Goal: Information Seeking & Learning: Learn about a topic

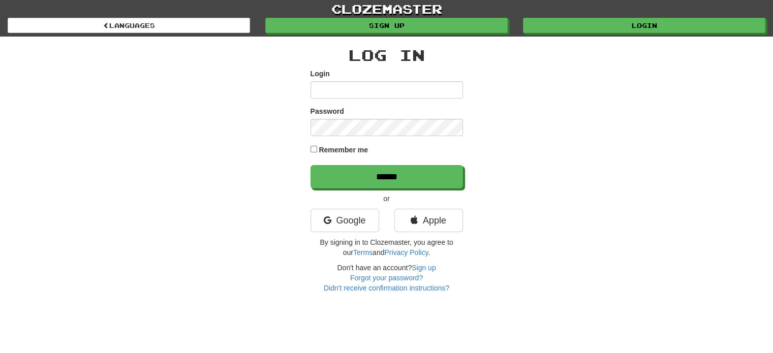
click at [329, 83] on input "Login" at bounding box center [386, 89] width 152 height 17
type input "**********"
click at [310, 165] on input "******" at bounding box center [386, 176] width 152 height 23
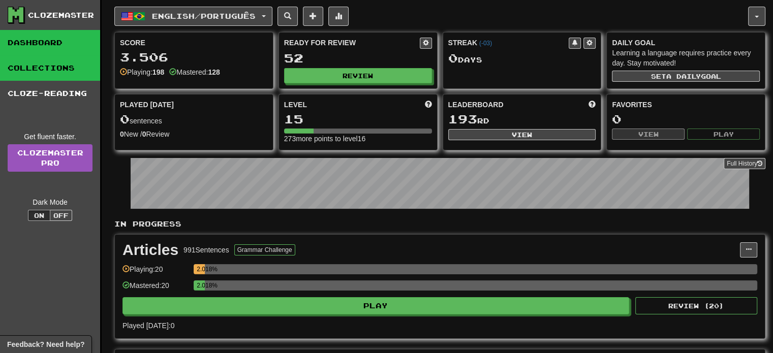
click at [52, 71] on link "Collections" at bounding box center [50, 67] width 100 height 25
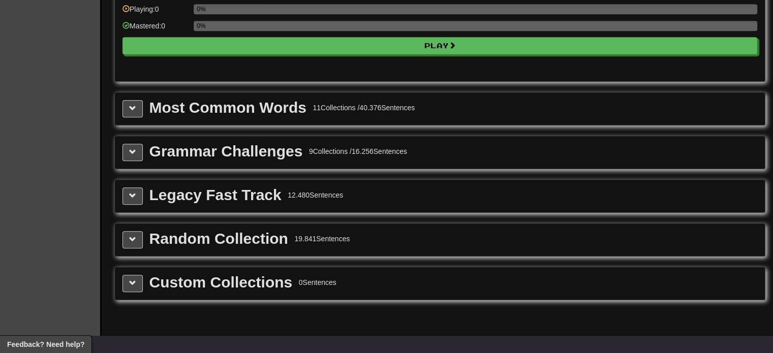
scroll to position [1117, 0]
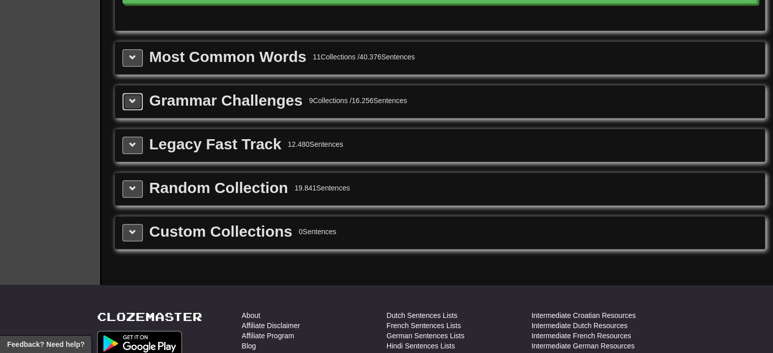
click at [134, 98] on span at bounding box center [132, 101] width 7 height 7
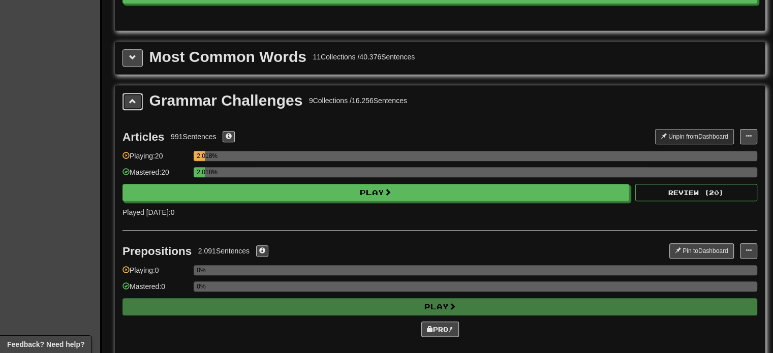
click at [134, 98] on span at bounding box center [132, 101] width 7 height 7
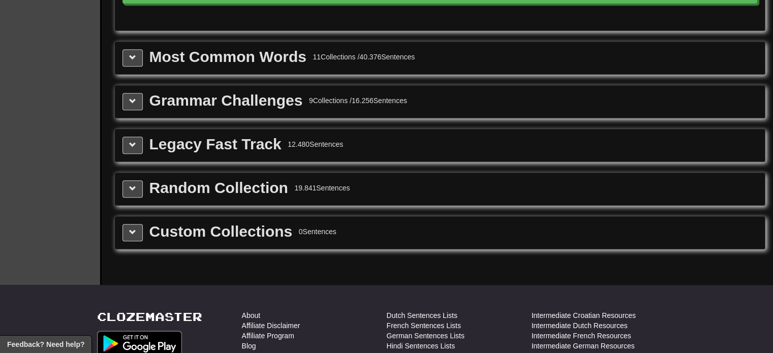
click at [138, 42] on div "Most Common Words 11 Collections / 40.376 Sentences" at bounding box center [440, 58] width 650 height 33
click at [135, 54] on span at bounding box center [132, 57] width 7 height 7
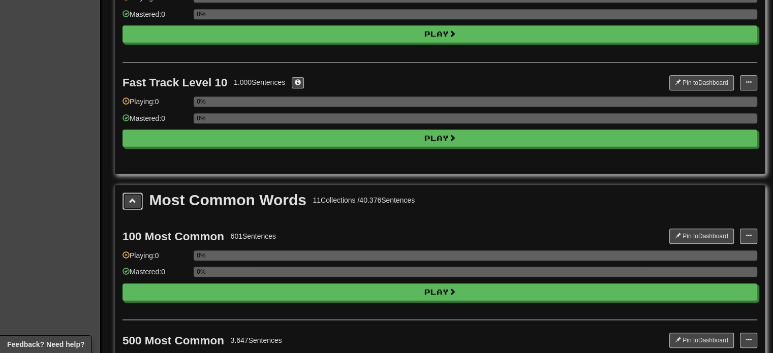
scroll to position [965, 0]
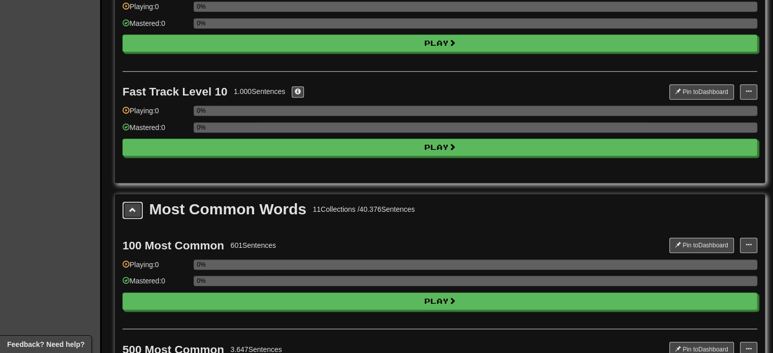
click at [134, 206] on span at bounding box center [132, 209] width 7 height 7
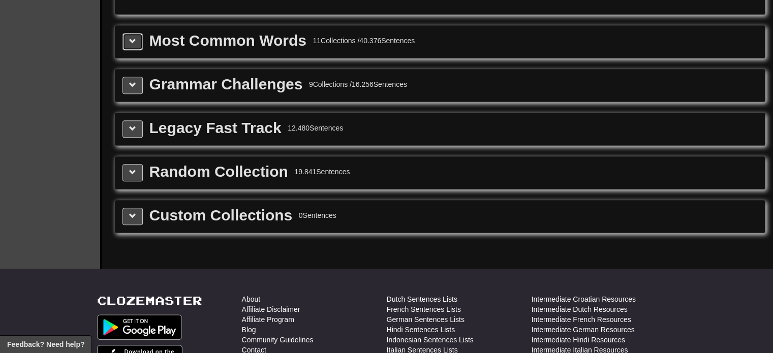
scroll to position [1117, 0]
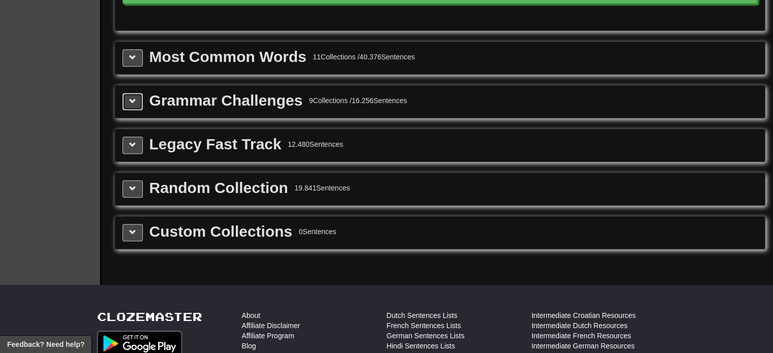
click at [135, 98] on span at bounding box center [132, 101] width 7 height 7
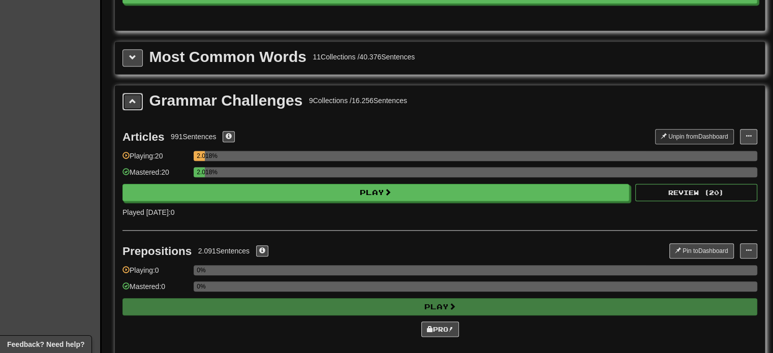
click at [129, 98] on span at bounding box center [132, 101] width 7 height 7
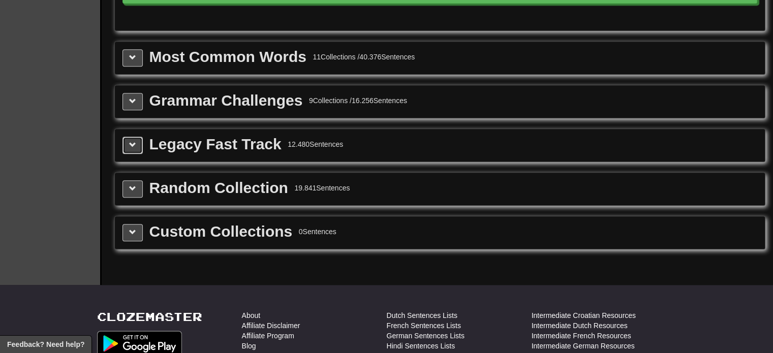
click at [132, 141] on span at bounding box center [132, 144] width 7 height 7
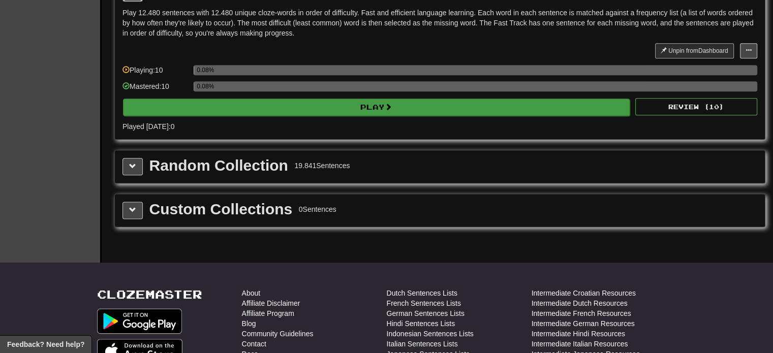
scroll to position [1168, 0]
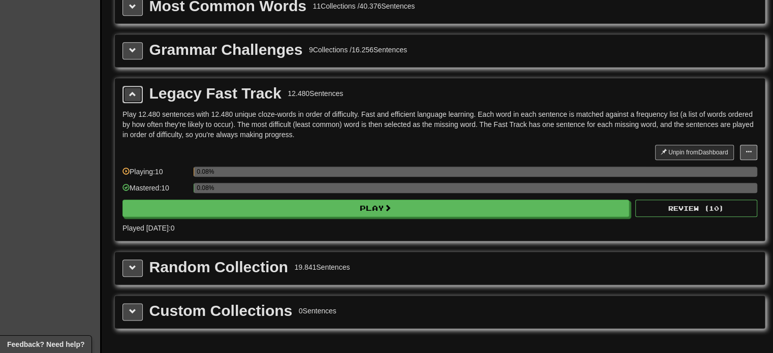
click at [135, 90] on span at bounding box center [132, 93] width 7 height 7
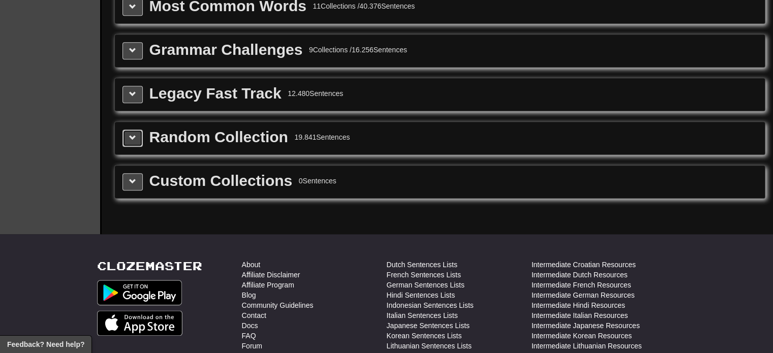
click at [136, 136] on button at bounding box center [132, 138] width 20 height 17
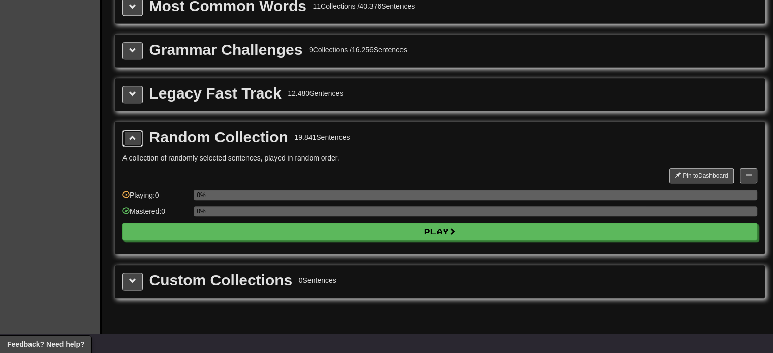
click at [136, 136] on button at bounding box center [132, 138] width 20 height 17
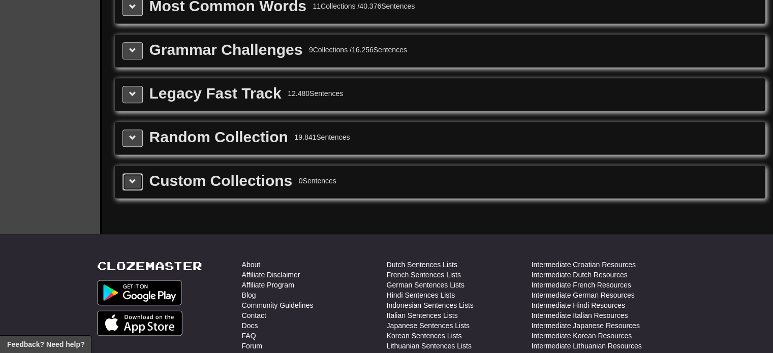
click at [136, 175] on button at bounding box center [132, 181] width 20 height 17
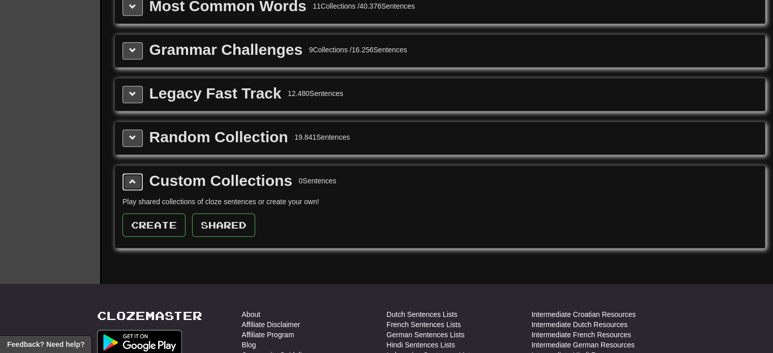
click at [131, 178] on span at bounding box center [132, 181] width 7 height 7
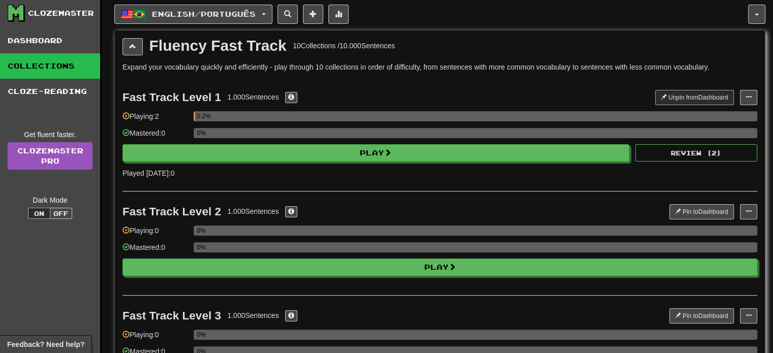
scroll to position [0, 0]
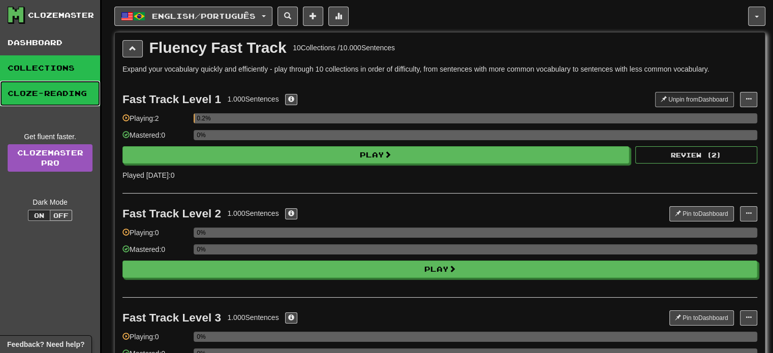
click at [47, 94] on link "Cloze-Reading" at bounding box center [50, 93] width 100 height 25
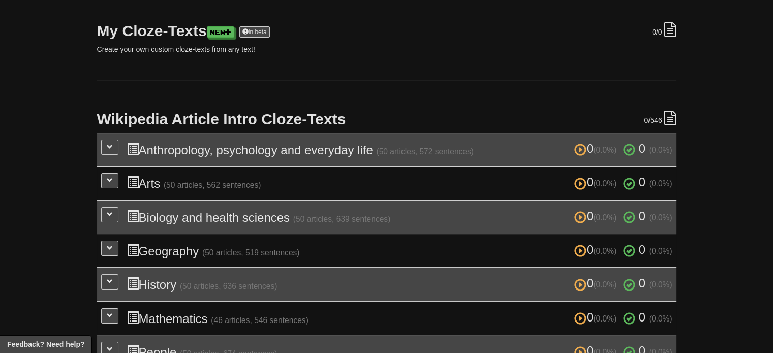
scroll to position [152, 0]
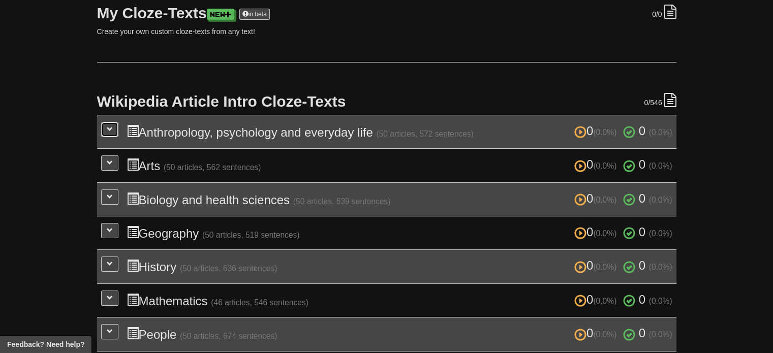
click at [109, 130] on span at bounding box center [110, 129] width 6 height 6
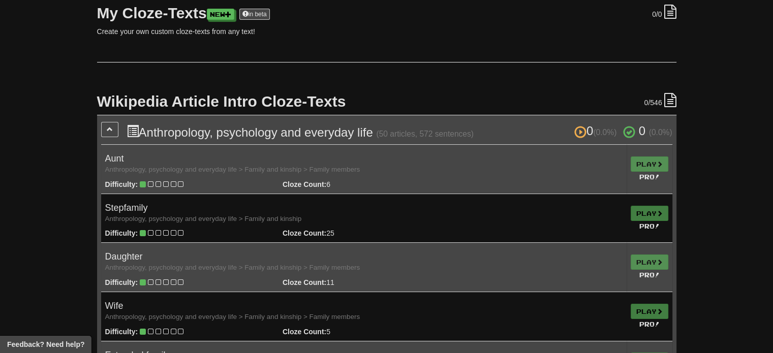
click at [638, 214] on td "Play Pro!" at bounding box center [649, 218] width 46 height 49
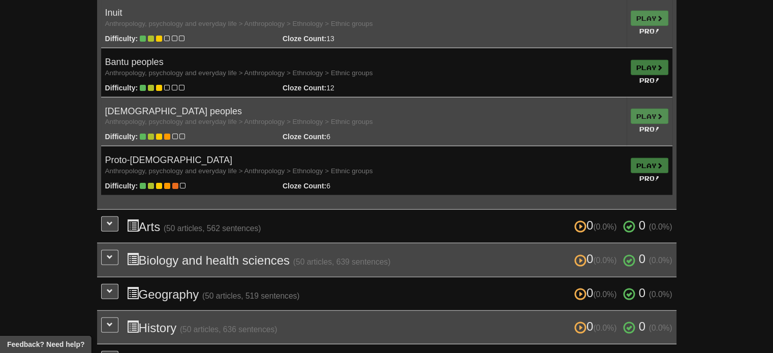
scroll to position [2540, 0]
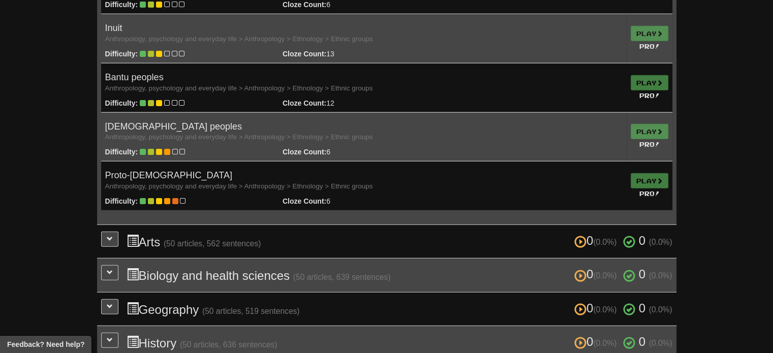
click at [430, 186] on td "Proto-Indo-Europeans Anthropology, psychology and everyday life > Anthropology …" at bounding box center [363, 186] width 525 height 49
click at [145, 198] on icon at bounding box center [143, 201] width 6 height 7
click at [151, 172] on h4 "Proto-Indo-Europeans Anthropology, psychology and everyday life > Anthropology …" at bounding box center [363, 181] width 517 height 20
click at [229, 171] on h4 "Proto-Indo-Europeans Anthropology, psychology and everyday life > Anthropology …" at bounding box center [363, 181] width 517 height 20
drag, startPoint x: 364, startPoint y: 176, endPoint x: 547, endPoint y: 181, distance: 182.9
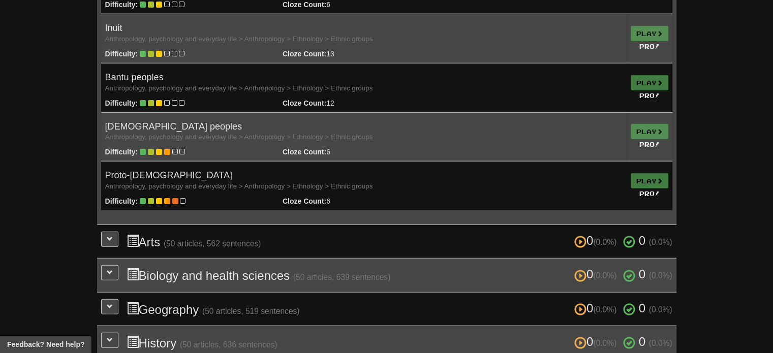
click at [368, 178] on h4 "Proto-Indo-Europeans Anthropology, psychology and everyday life > Anthropology …" at bounding box center [363, 181] width 517 height 20
click at [646, 176] on td "Play Pro!" at bounding box center [649, 186] width 46 height 49
click at [643, 197] on td "Play Pro!" at bounding box center [649, 186] width 46 height 49
click at [642, 190] on small "Pro!" at bounding box center [649, 193] width 20 height 7
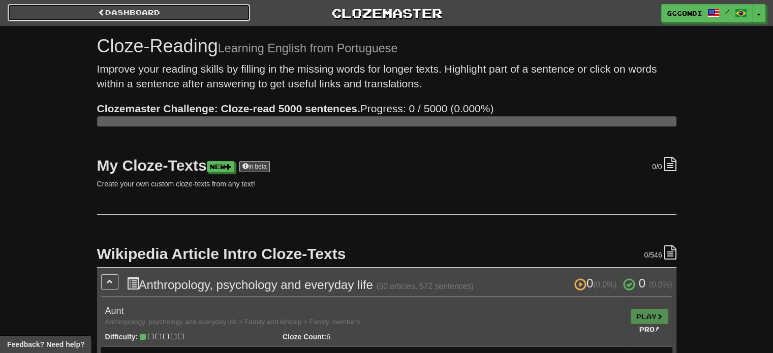
click at [154, 16] on link "Dashboard" at bounding box center [129, 12] width 242 height 17
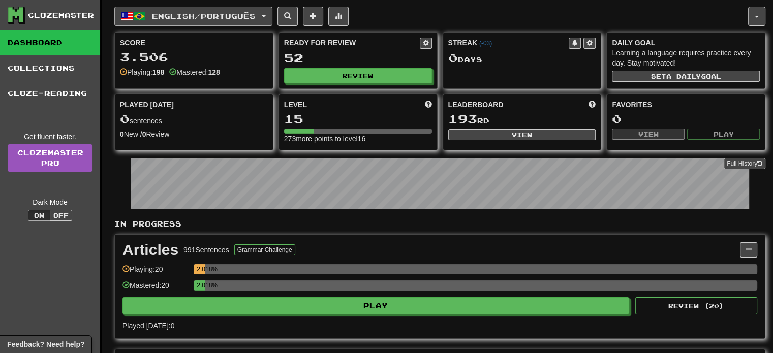
click at [269, 16] on button "English / Português" at bounding box center [193, 16] width 158 height 19
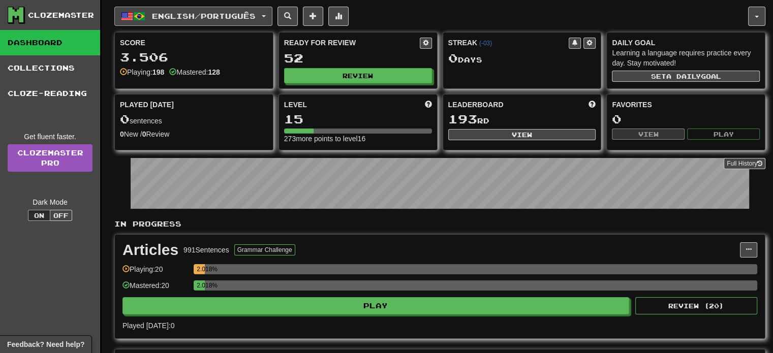
click at [266, 17] on button "English / Português" at bounding box center [193, 16] width 158 height 19
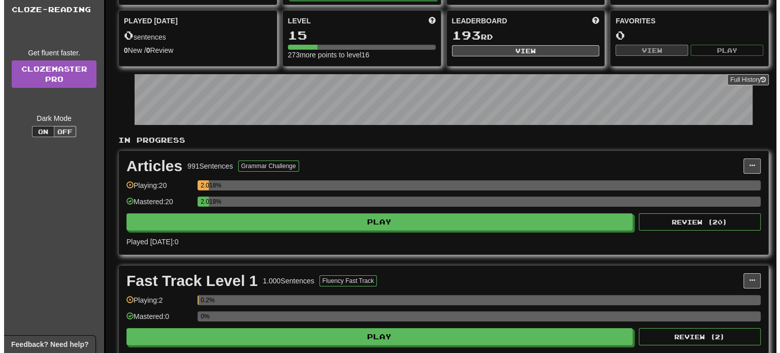
scroll to position [102, 0]
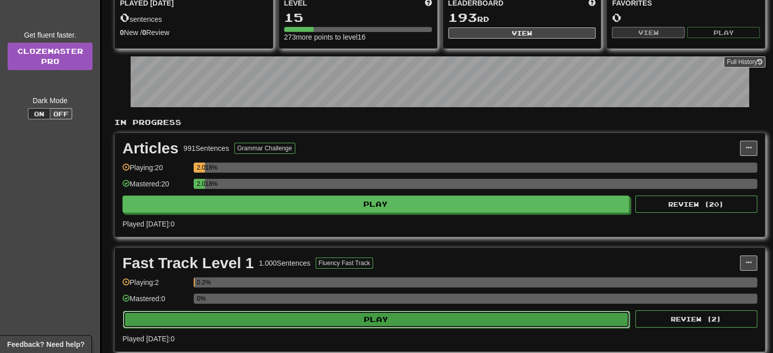
click at [278, 319] on button "Play" at bounding box center [376, 319] width 506 height 17
select select "**"
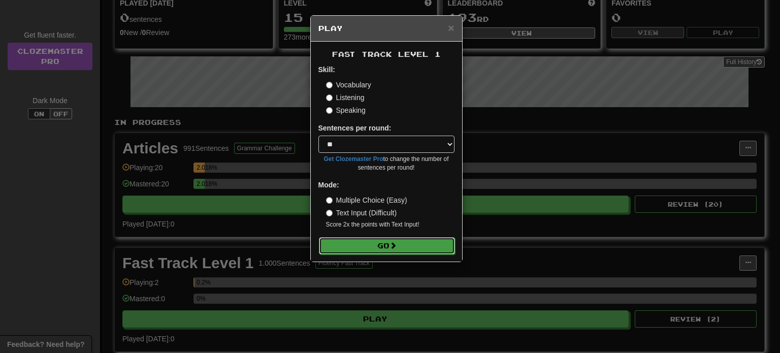
click at [380, 244] on button "Go" at bounding box center [387, 245] width 136 height 17
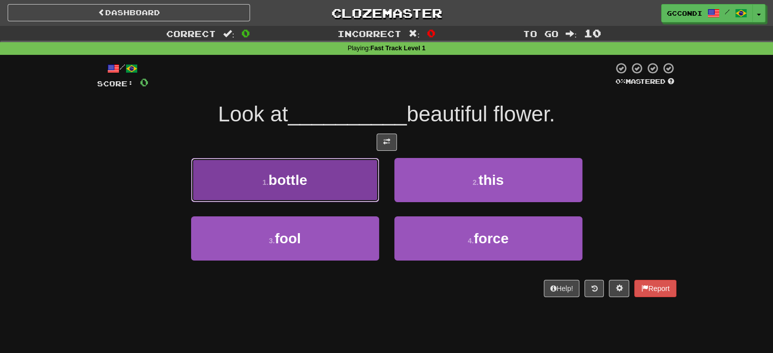
click at [298, 167] on button "1 . bottle" at bounding box center [285, 180] width 188 height 44
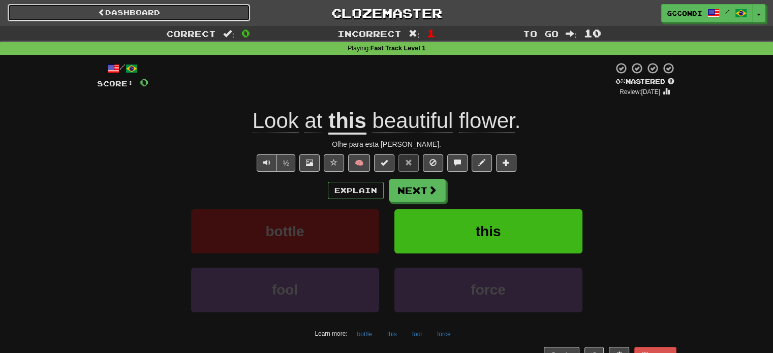
click at [140, 13] on link "Dashboard" at bounding box center [129, 12] width 242 height 17
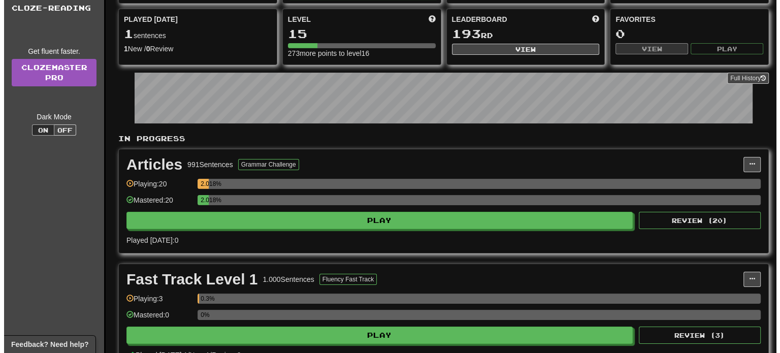
scroll to position [102, 0]
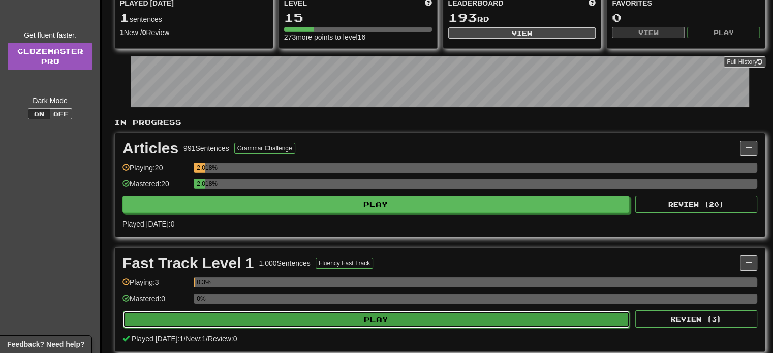
click at [299, 321] on button "Play" at bounding box center [376, 319] width 506 height 17
select select "**"
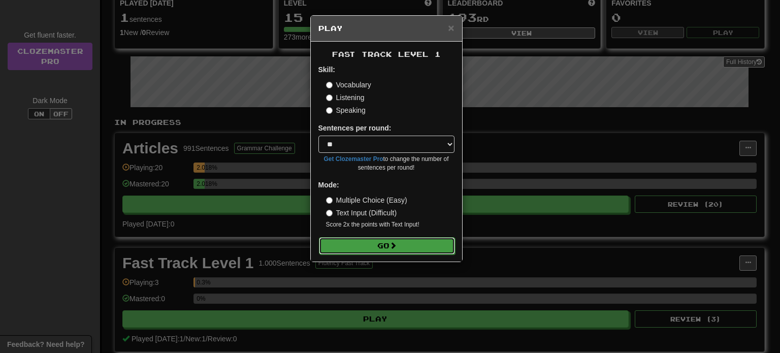
click at [344, 244] on button "Go" at bounding box center [387, 245] width 136 height 17
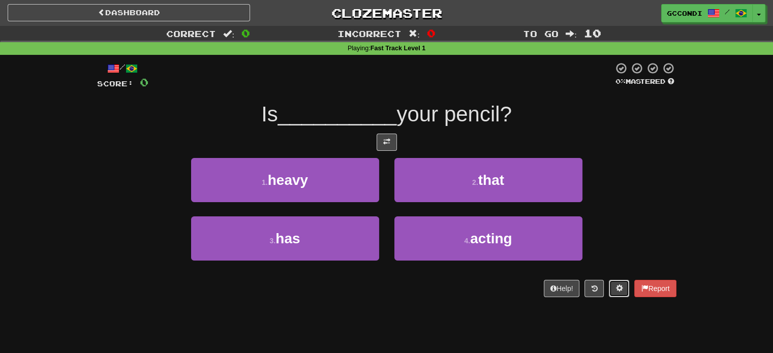
click at [616, 286] on span at bounding box center [618, 287] width 7 height 7
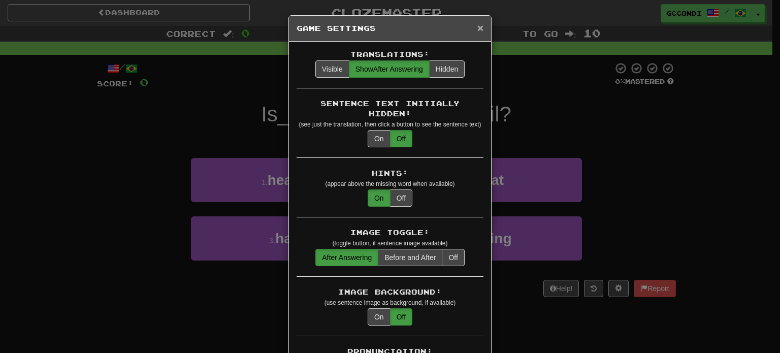
click at [477, 27] on span "×" at bounding box center [480, 28] width 6 height 12
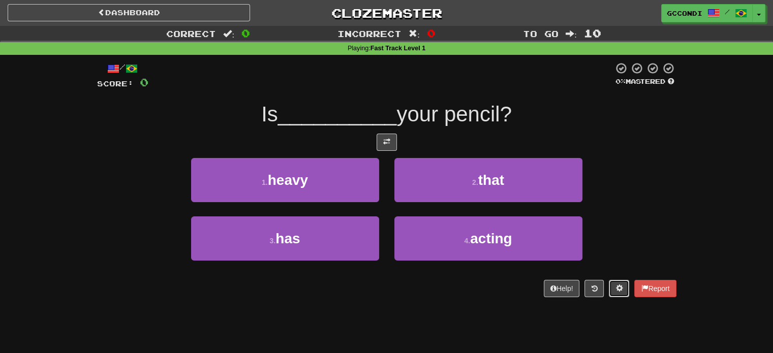
click at [618, 289] on span at bounding box center [618, 287] width 7 height 7
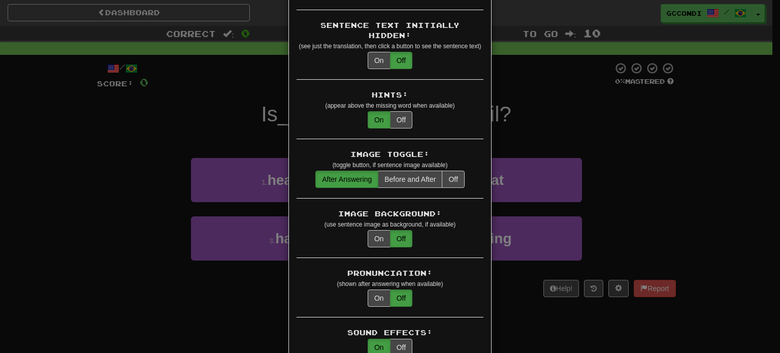
scroll to position [102, 0]
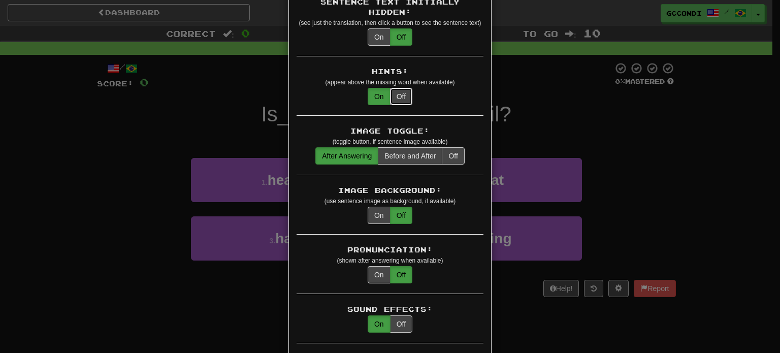
click at [406, 88] on button "Off" at bounding box center [401, 96] width 22 height 17
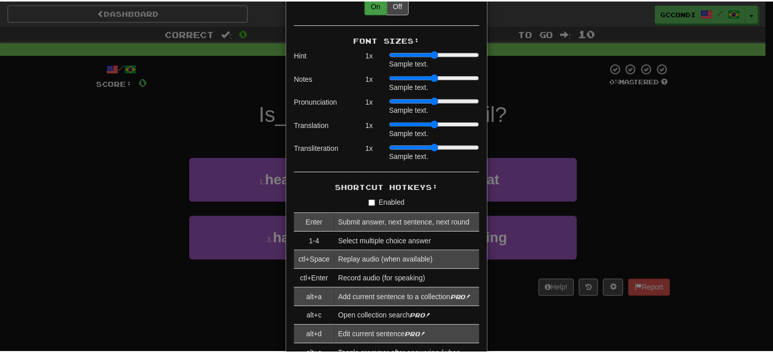
scroll to position [1176, 0]
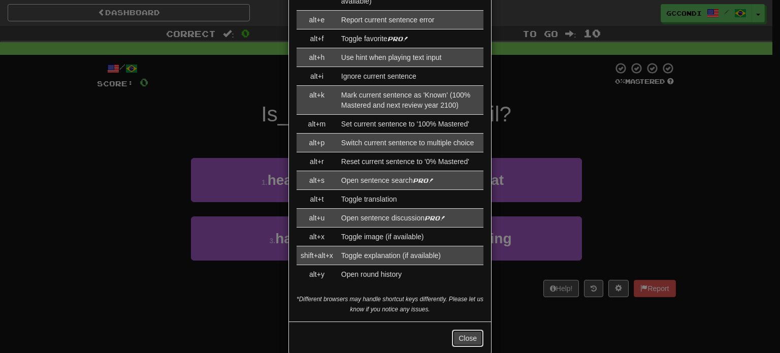
click at [454, 330] on button "Close" at bounding box center [467, 338] width 31 height 17
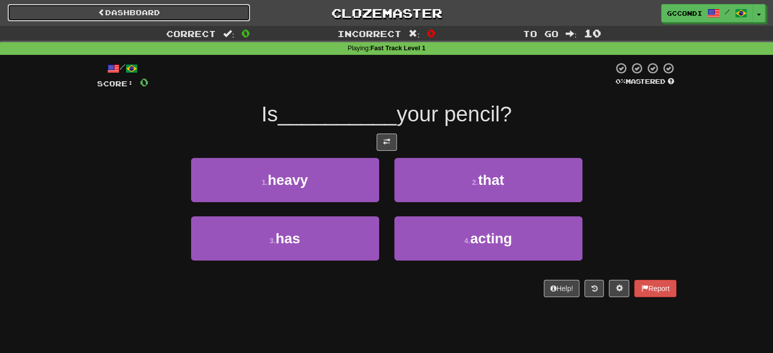
click at [123, 10] on link "Dashboard" at bounding box center [129, 12] width 242 height 17
